Goal: Information Seeking & Learning: Learn about a topic

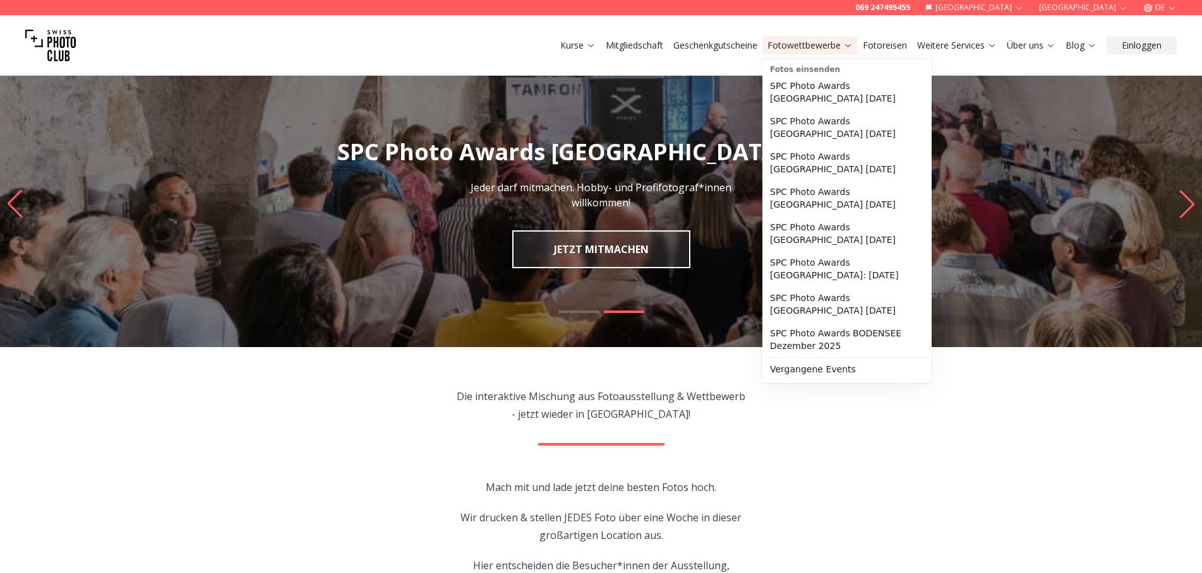
click at [837, 42] on link "Fotowettbewerbe" at bounding box center [809, 45] width 85 height 13
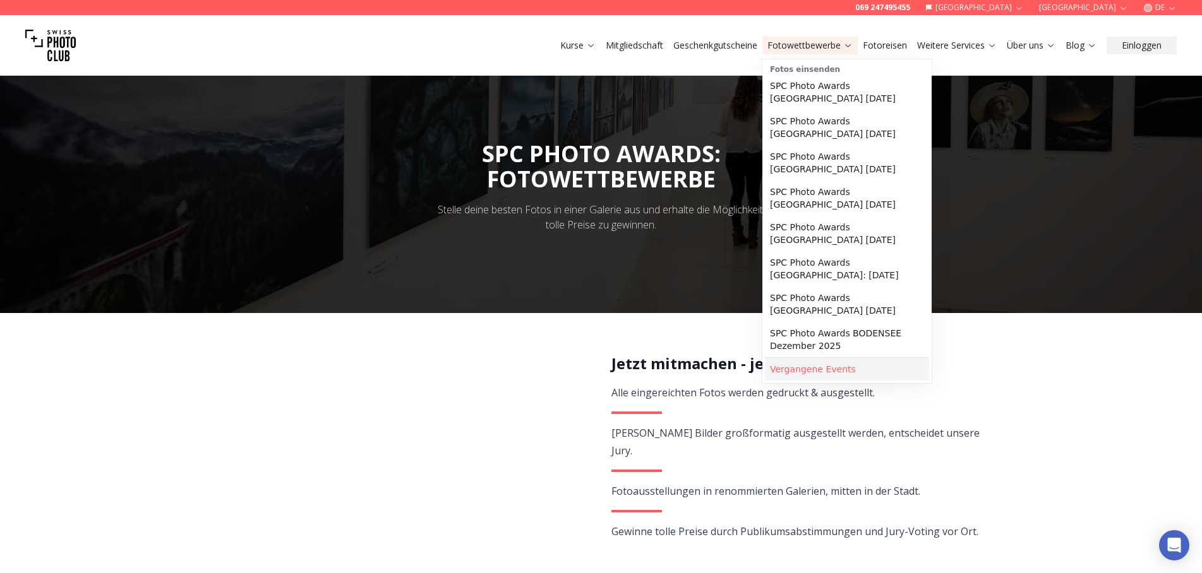
click at [802, 361] on link "Vergangene Events" at bounding box center [847, 369] width 164 height 23
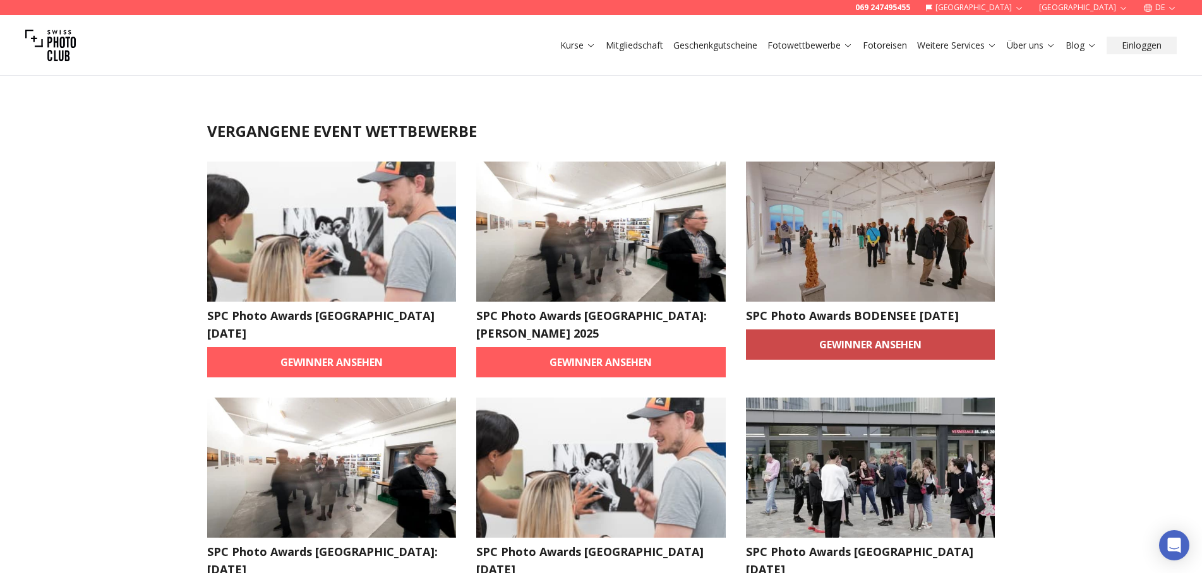
click at [865, 352] on link "Gewinner ansehen" at bounding box center [870, 345] width 249 height 30
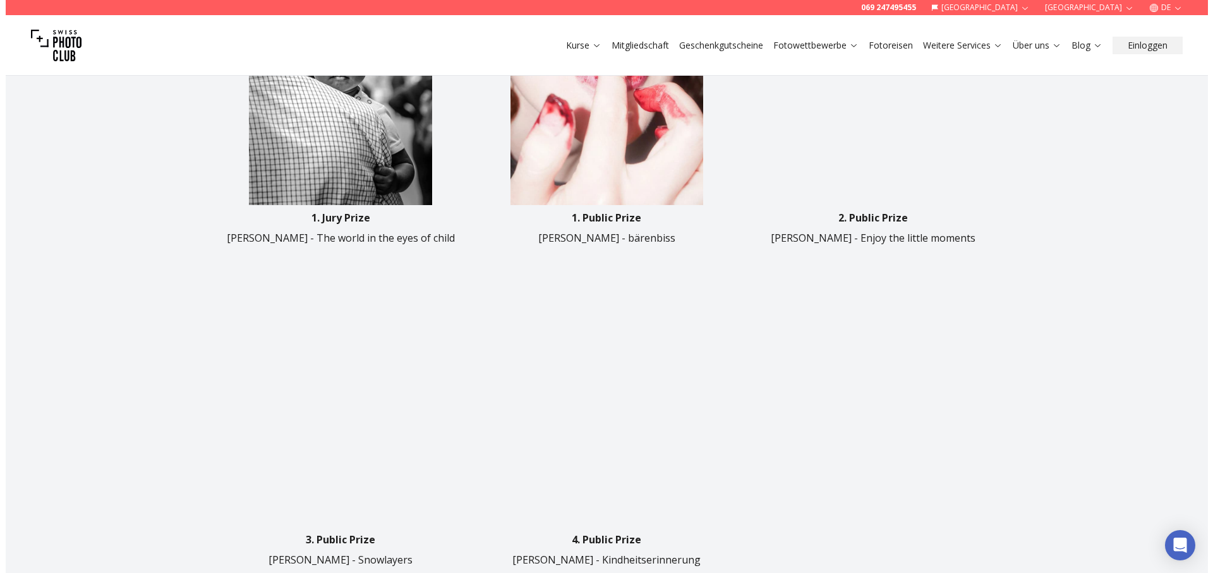
scroll to position [902, 0]
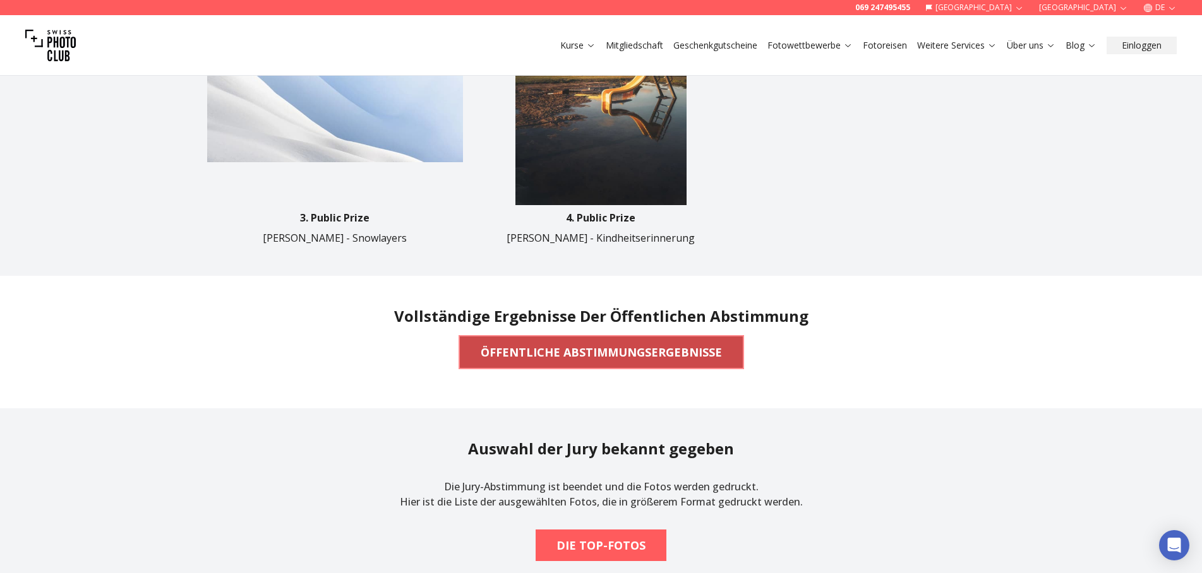
click at [620, 349] on b "ÖFFENTLICHE ABSTIMMUNGSERGEBNISSE" at bounding box center [601, 353] width 241 height 18
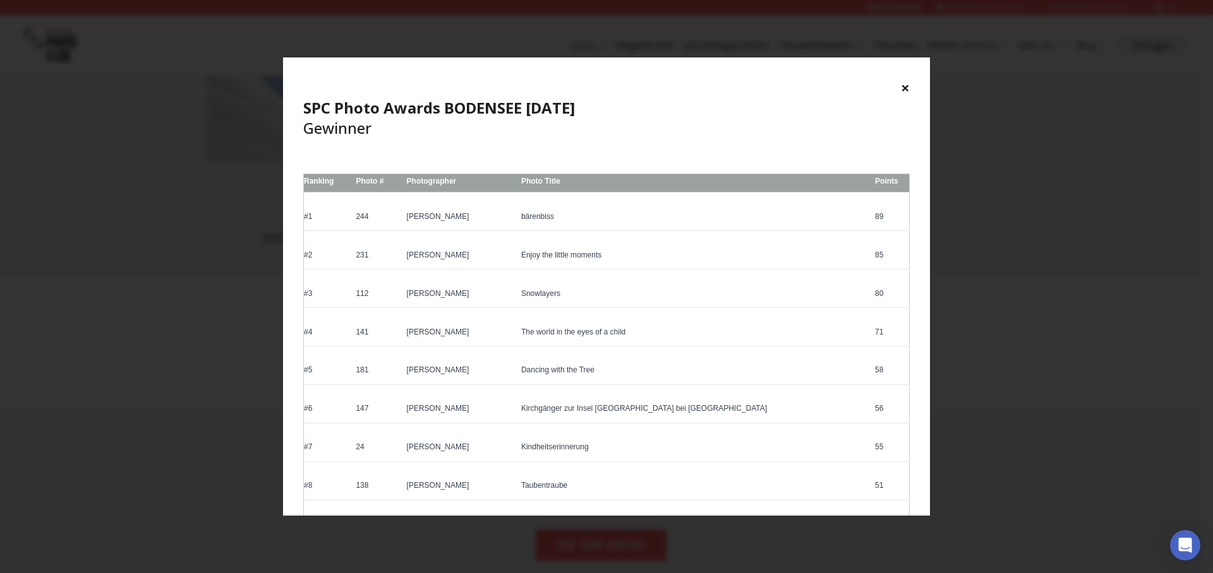
click at [155, 318] on div "× SPC Photo Awards BODENSEE [DATE] Gewinner Ranking Photo # Photographer Photo …" at bounding box center [606, 286] width 1213 height 573
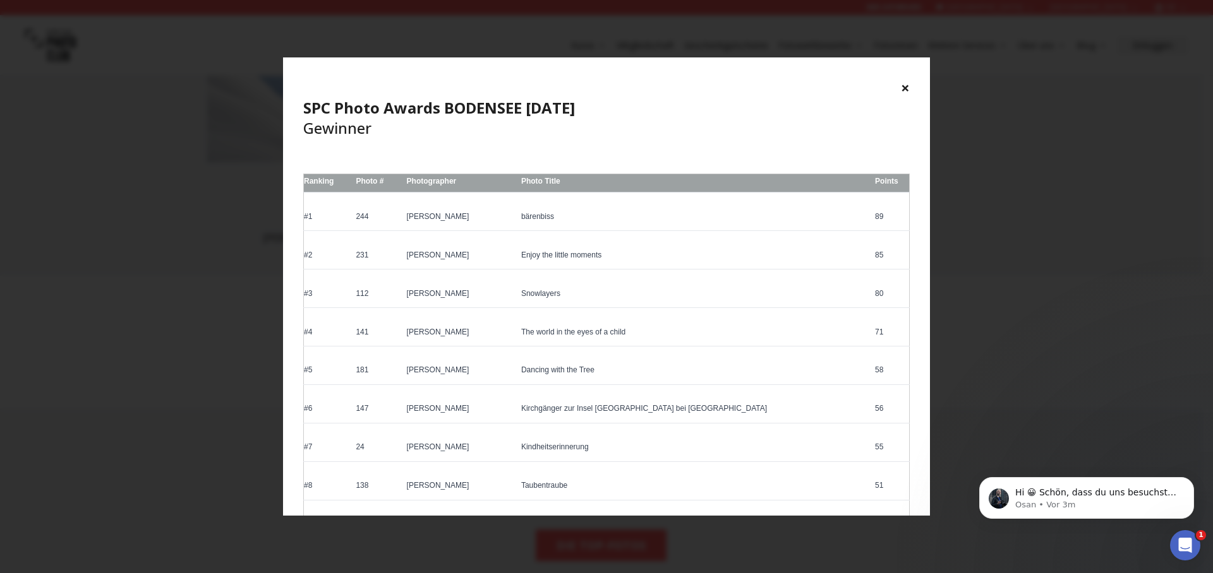
scroll to position [0, 0]
